Goal: Information Seeking & Learning: Understand process/instructions

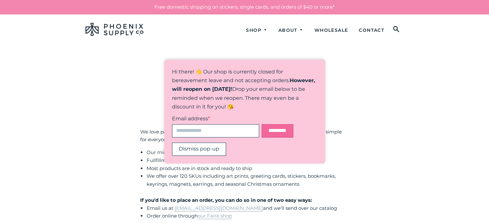
click at [202, 149] on button "Dismiss pop-up" at bounding box center [199, 149] width 54 height 13
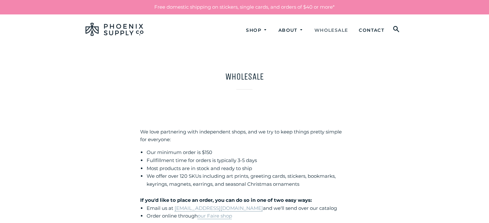
click at [340, 29] on link "Wholesale" at bounding box center [331, 30] width 43 height 17
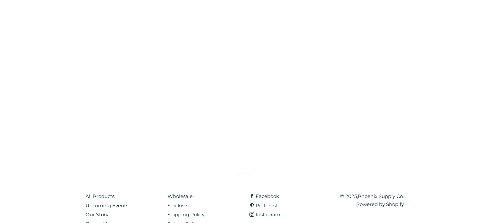
scroll to position [371, 0]
